Goal: Communication & Community: Answer question/provide support

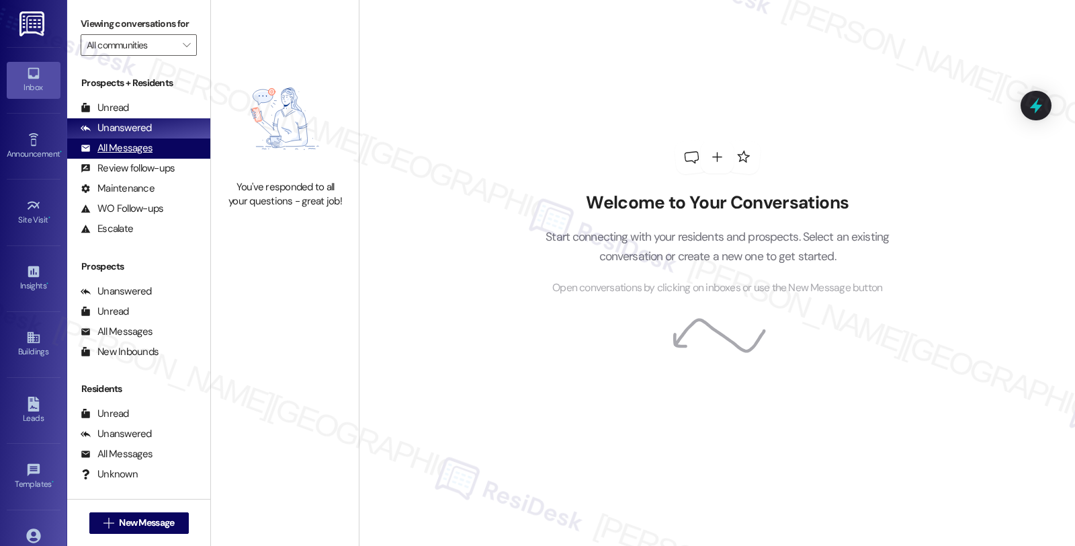
click at [122, 155] on div "All Messages" at bounding box center [117, 148] width 72 height 14
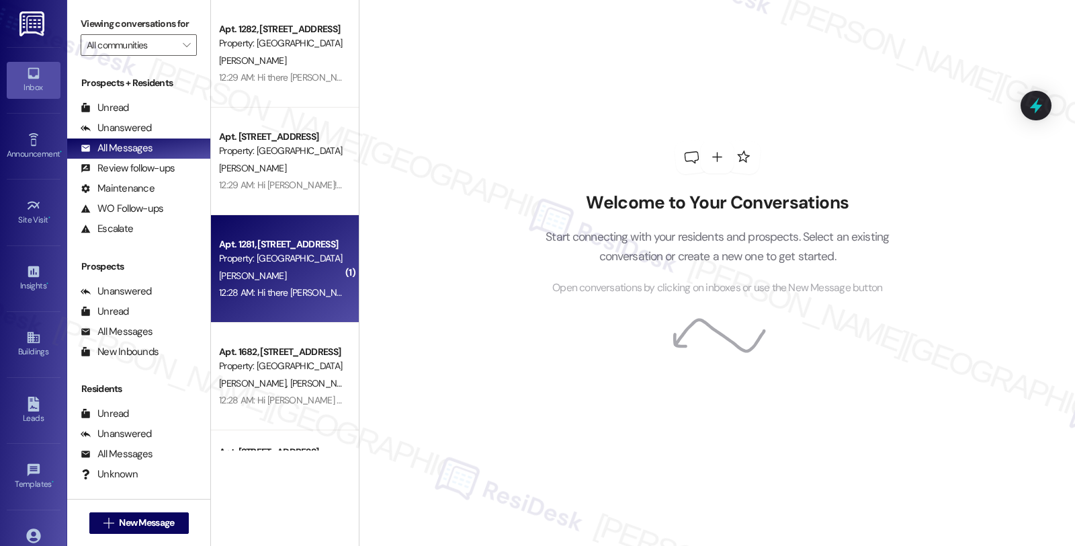
click at [254, 269] on div "[PERSON_NAME]" at bounding box center [281, 275] width 127 height 17
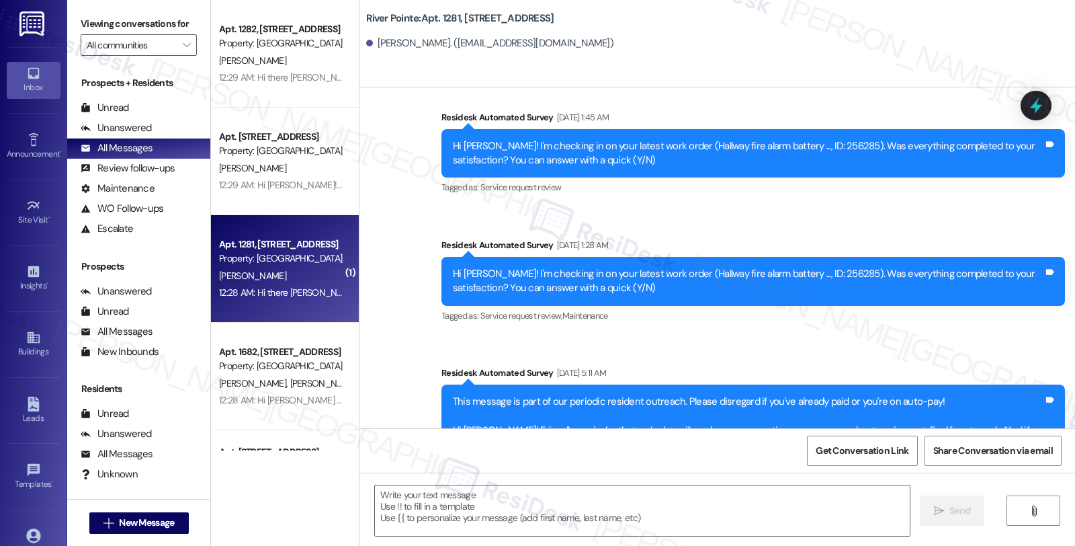
type textarea "Fetching suggested responses. Please feel free to read through the conversation…"
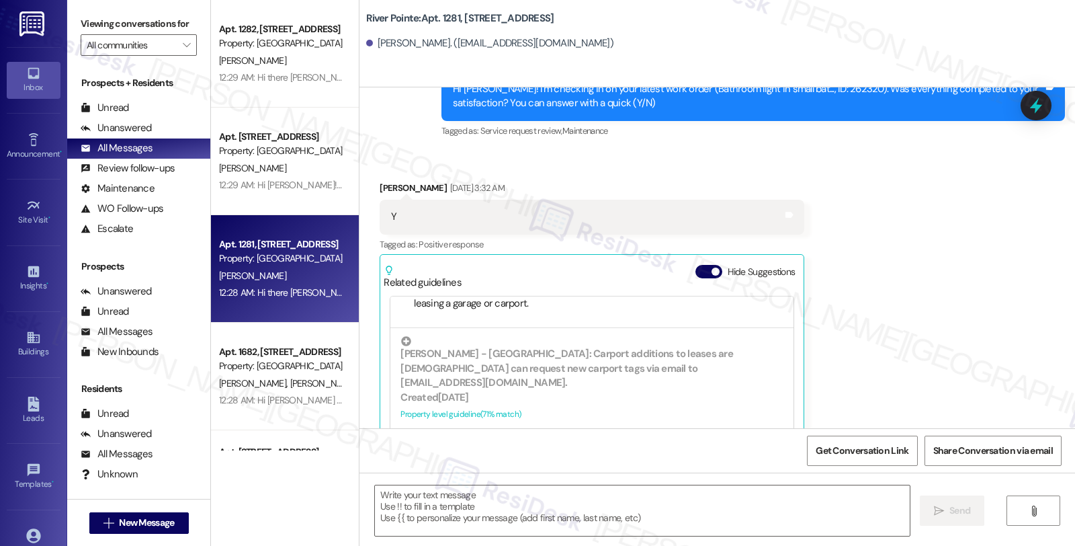
scroll to position [783, 0]
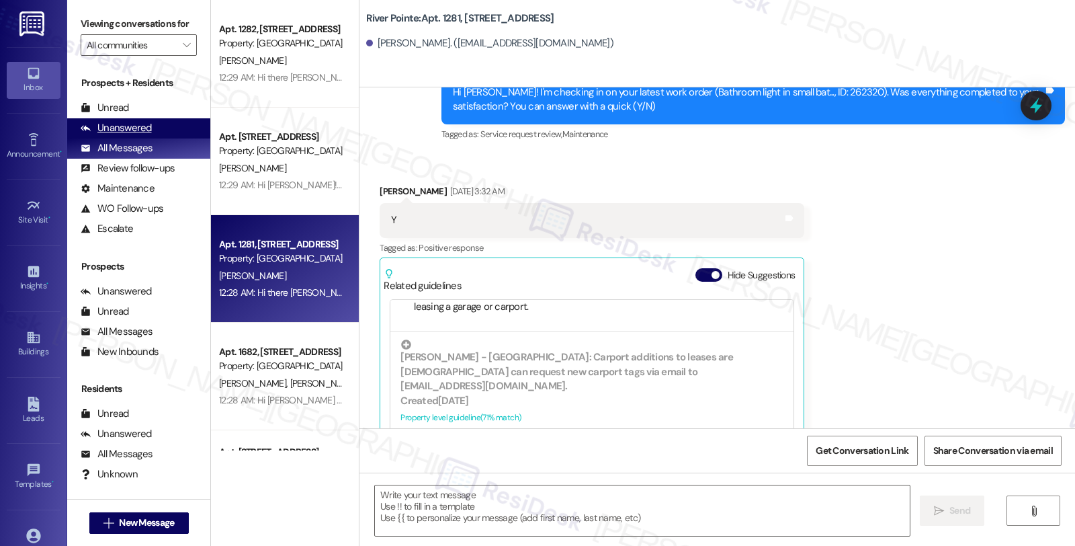
click at [151, 138] on div "Unanswered (0)" at bounding box center [138, 128] width 143 height 20
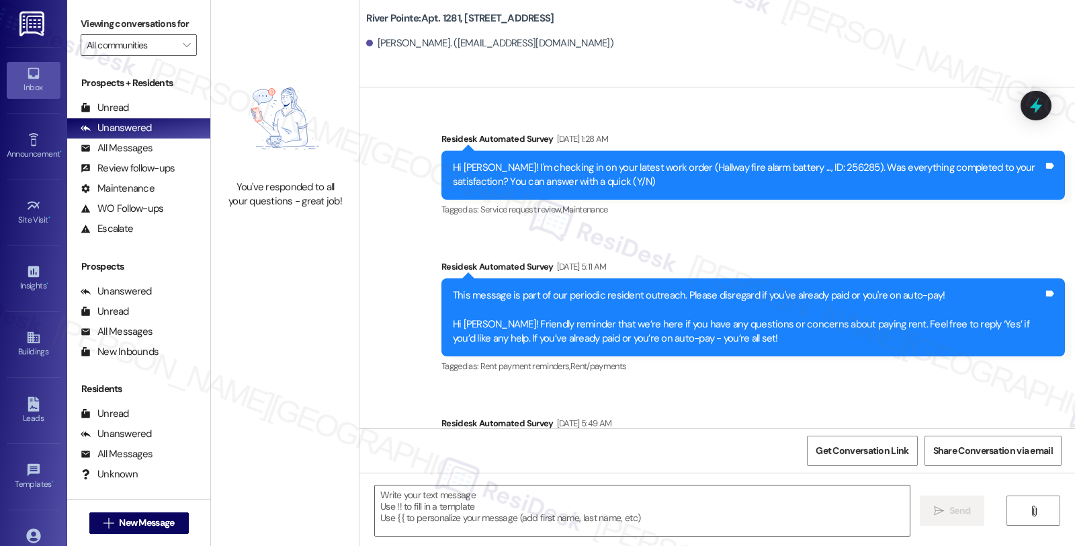
type textarea "Fetching suggested responses. Please feel free to read through the conversation…"
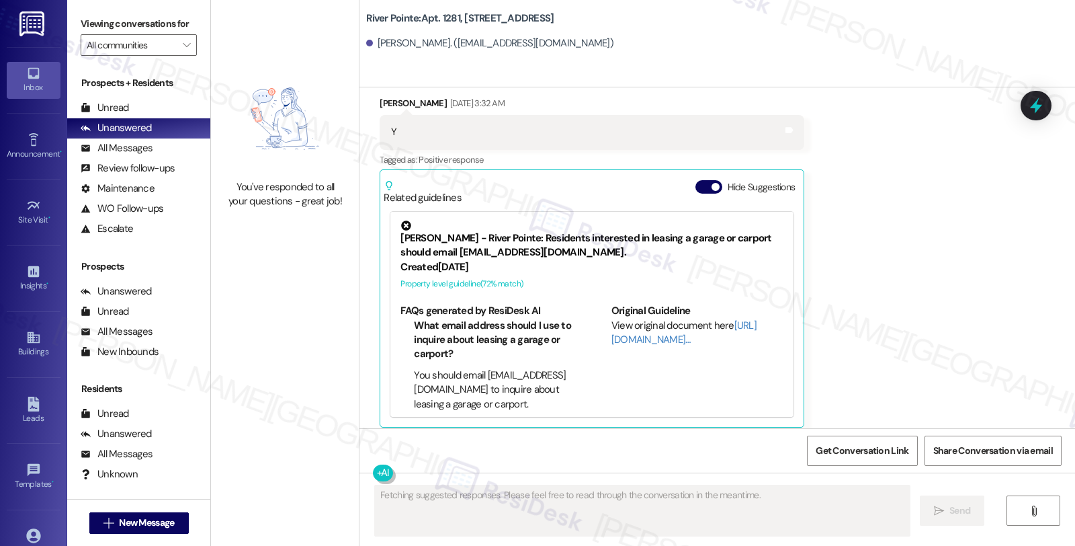
scroll to position [880, 0]
